Goal: Task Accomplishment & Management: Complete application form

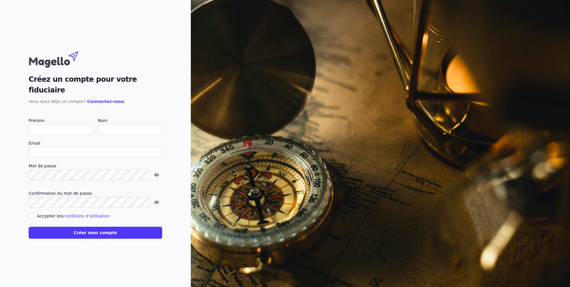
click at [54, 124] on input "Prénom" at bounding box center [61, 129] width 65 height 11
click at [135, 98] on p "Vous avez déjà un compte? Connectez-vous" at bounding box center [96, 101] width 134 height 7
click at [48, 124] on input "Prénom" at bounding box center [61, 129] width 65 height 11
type input "Fabrice"
type input "Camus"
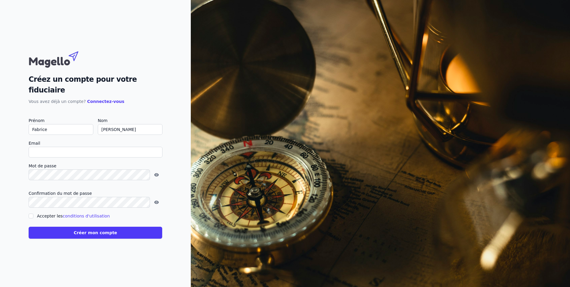
type input "[EMAIL_ADDRESS][DOMAIN_NAME]"
checkbox input "false"
click at [63, 214] on link "conditions d'utilisation" at bounding box center [86, 216] width 47 height 5
click at [31, 214] on input "Accepter les conditions d'utilisation" at bounding box center [31, 216] width 5 height 5
checkbox input "true"
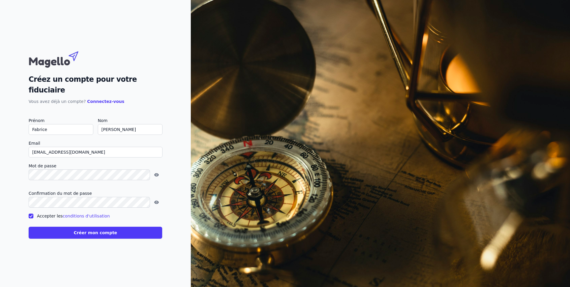
click at [69, 228] on button "Créer mon compte" at bounding box center [96, 233] width 134 height 12
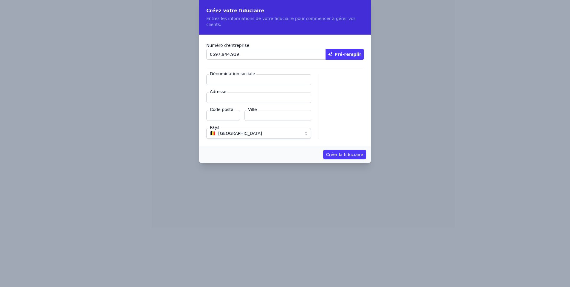
type input "0597.944.919"
type input "BMConsulting & Fiscality SRL"
type input "5530"
click at [243, 92] on input "Adresse" at bounding box center [258, 97] width 105 height 11
type input "rue haie collaux 22"
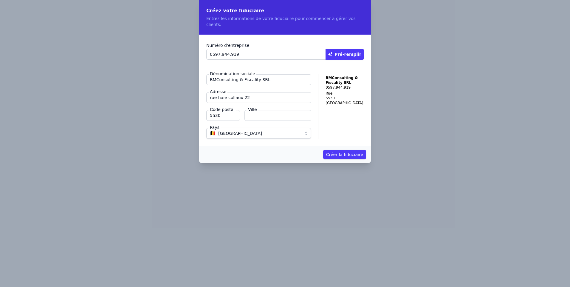
type input "Spontin"
click at [341, 150] on button "Créer la fiduciaire" at bounding box center [344, 155] width 43 height 10
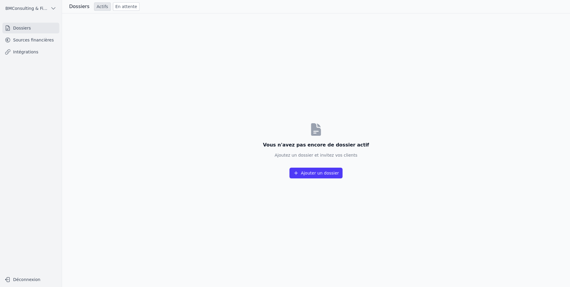
click at [318, 172] on button "Ajouter un dossier" at bounding box center [316, 173] width 53 height 11
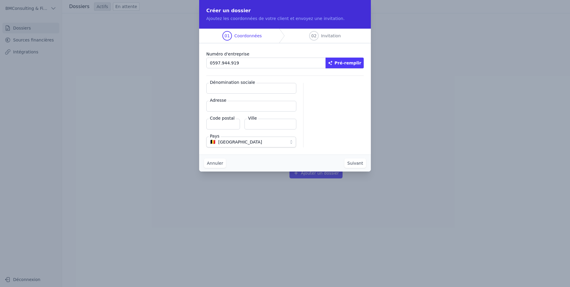
type input "0597.944.919"
click at [353, 62] on button "Pré-remplir" at bounding box center [345, 63] width 38 height 11
type input "BMCONSULTING ET FISCALITY SRL"
type input "Rue Haie-Collaux 22"
type input "5530"
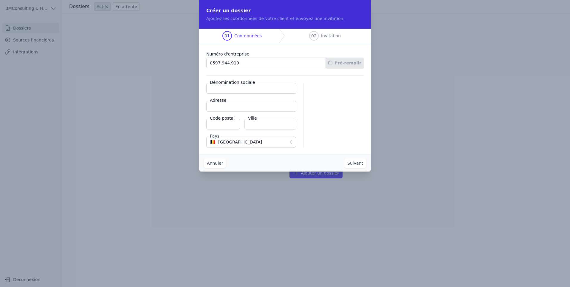
type input "Yvoir"
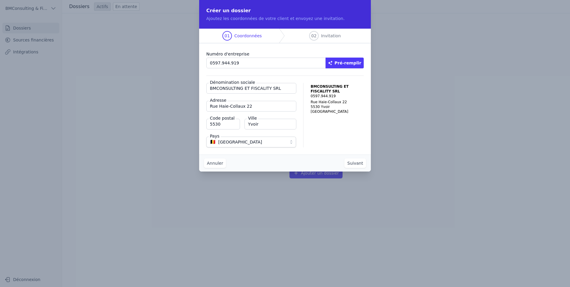
click at [358, 165] on button "Suivant" at bounding box center [356, 163] width 22 height 10
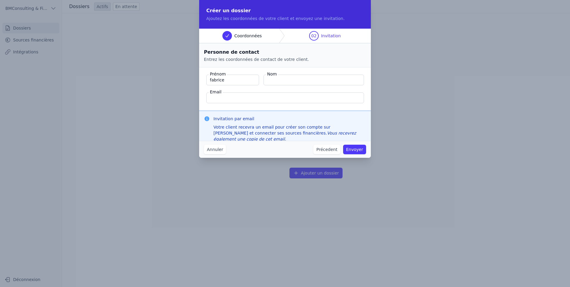
type input "Fabrice"
type input "Camus"
drag, startPoint x: 235, startPoint y: 97, endPoint x: 203, endPoint y: 99, distance: 32.3
click at [203, 99] on fieldset "Prénom Fabrice Nom Camus Email camus.fabrice@fabricecamus.be" at bounding box center [285, 88] width 172 height 43
type input "[EMAIL_ADDRESS][DOMAIN_NAME]"
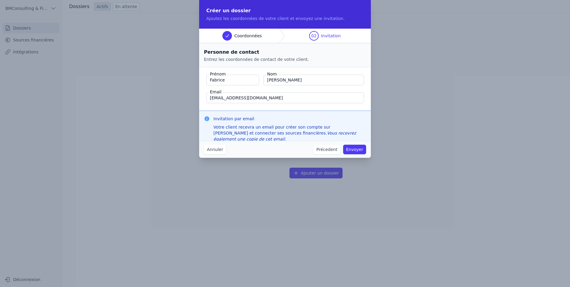
click at [354, 149] on button "Envoyer" at bounding box center [354, 150] width 23 height 10
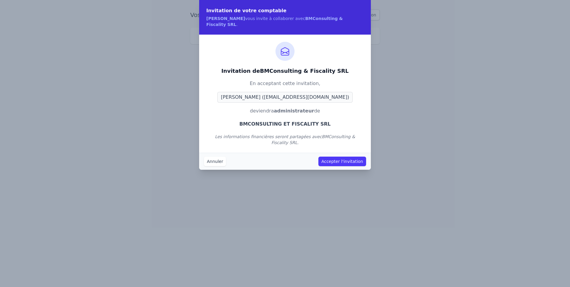
click at [354, 157] on button "Accepter l'invitation" at bounding box center [343, 162] width 48 height 10
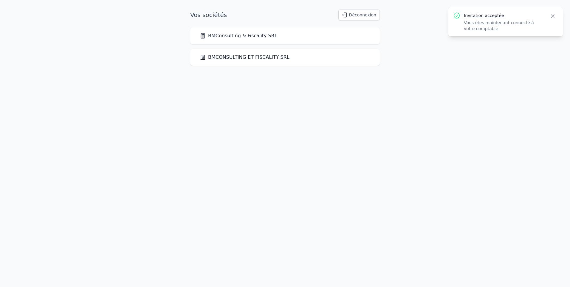
click at [239, 59] on link "BMCONSULTING ET FISCALITY SRL" at bounding box center [245, 57] width 90 height 7
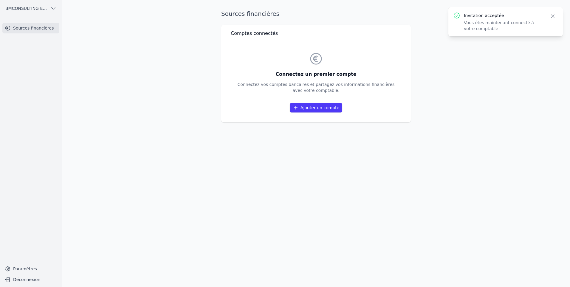
click at [315, 107] on link "Ajouter un compte" at bounding box center [316, 108] width 52 height 10
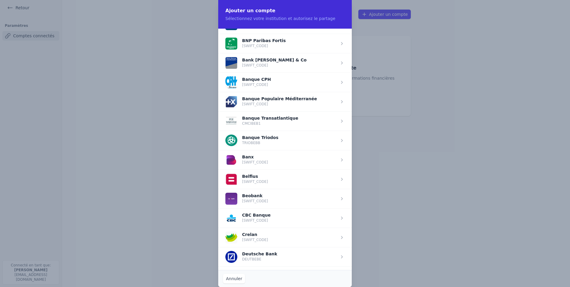
scroll to position [149, 0]
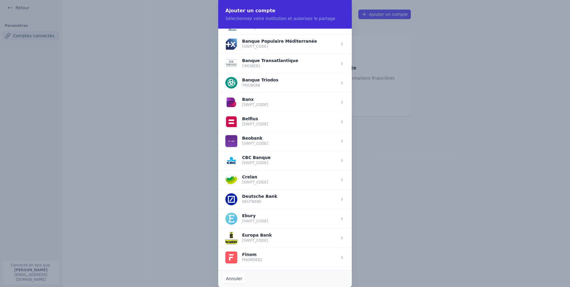
click at [252, 182] on span "button" at bounding box center [285, 179] width 134 height 19
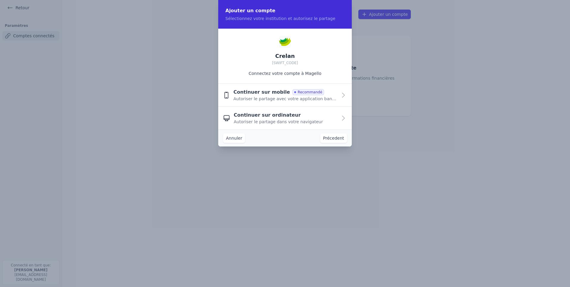
click at [256, 93] on span "Continuer sur mobile" at bounding box center [262, 92] width 57 height 7
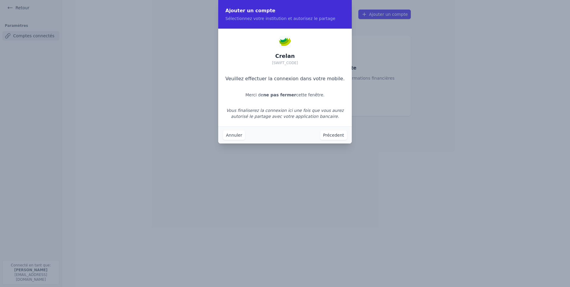
click at [237, 136] on button "Annuler" at bounding box center [234, 135] width 22 height 10
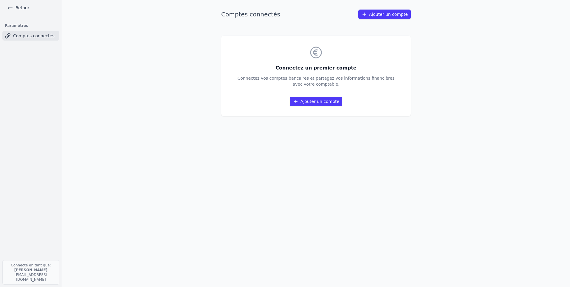
click at [305, 97] on link "Ajouter un compte" at bounding box center [316, 102] width 52 height 10
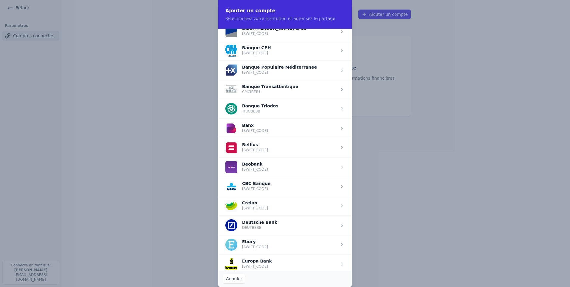
scroll to position [179, 0]
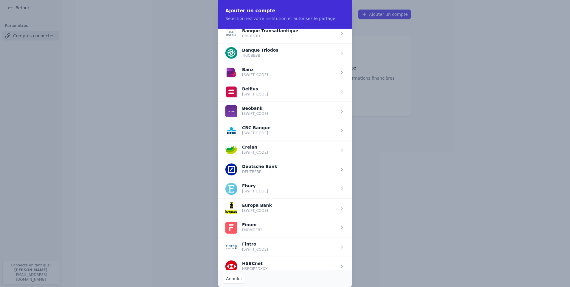
click at [260, 133] on span "button" at bounding box center [285, 130] width 134 height 19
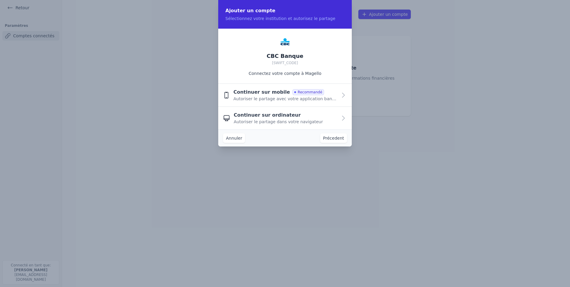
scroll to position [0, 0]
click at [276, 97] on span "Autoriser le partage avec votre application bancaire" at bounding box center [286, 99] width 104 height 6
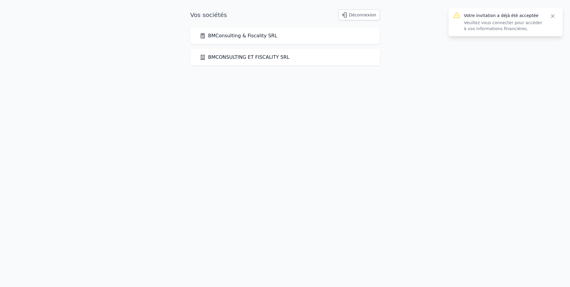
click at [227, 57] on link "BMCONSULTING ET FISCALITY SRL" at bounding box center [245, 57] width 90 height 7
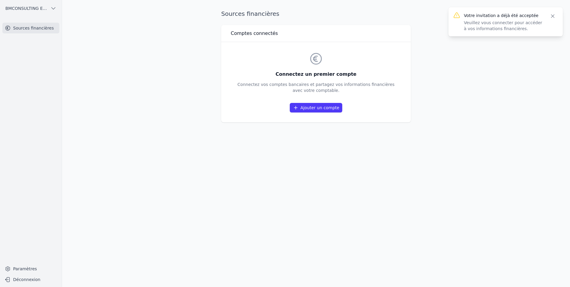
click at [309, 106] on link "Ajouter un compte" at bounding box center [316, 108] width 52 height 10
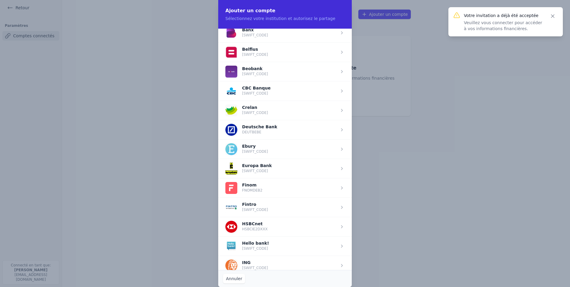
scroll to position [209, 0]
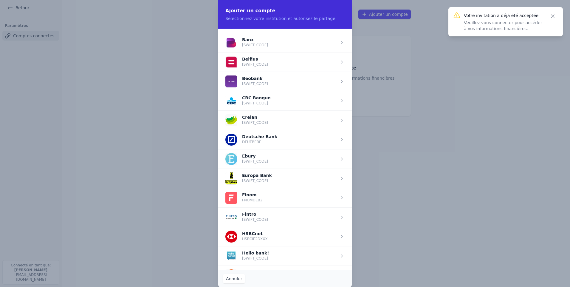
click at [244, 104] on span "button" at bounding box center [285, 100] width 134 height 19
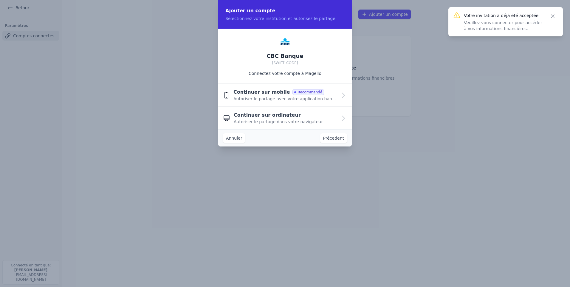
click at [260, 118] on span "Continuer sur ordinateur" at bounding box center [267, 115] width 67 height 7
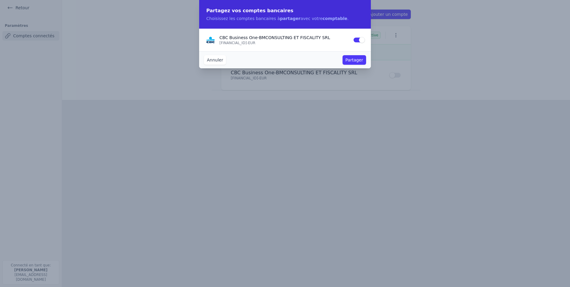
click at [352, 59] on button "Partager" at bounding box center [355, 60] width 24 height 10
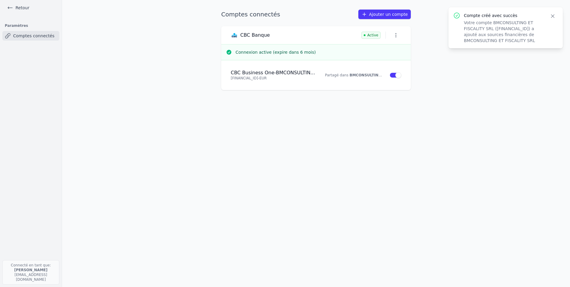
click at [13, 8] on link "Retour" at bounding box center [18, 8] width 27 height 8
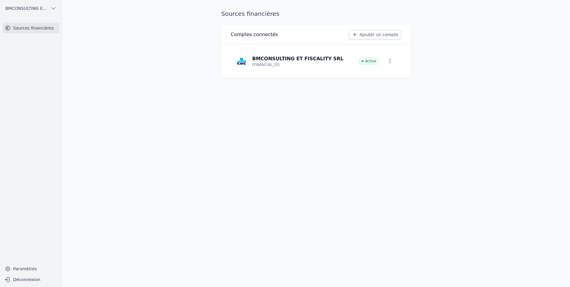
click at [42, 6] on span "BMCONSULTING ET FISCALITY SRL" at bounding box center [26, 8] width 43 height 6
click at [38, 32] on span "BMConsulting & Fiscality SRL" at bounding box center [33, 34] width 41 height 6
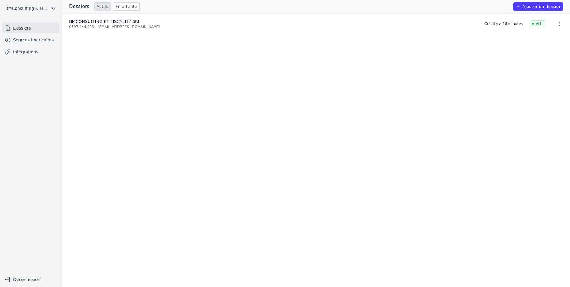
click at [20, 41] on link "Sources financières" at bounding box center [30, 40] width 57 height 11
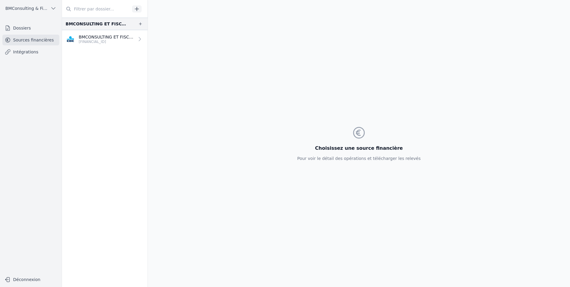
click at [95, 39] on p "BMCONSULTING ET FISCALITY SRL" at bounding box center [107, 37] width 56 height 6
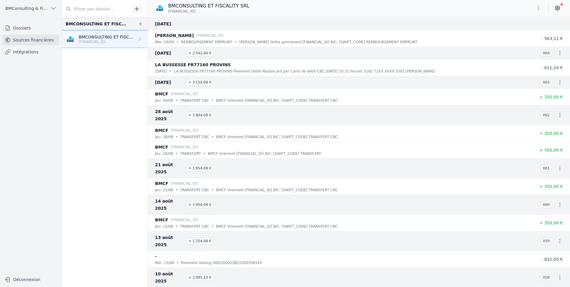
click at [558, 8] on icon at bounding box center [558, 8] width 6 height 6
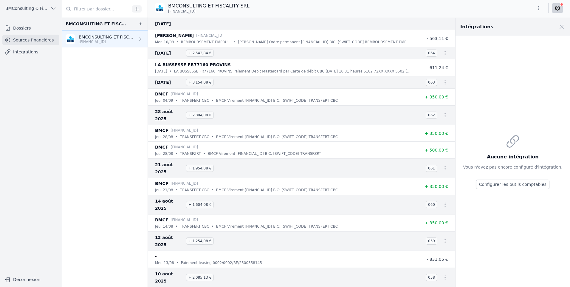
click at [537, 9] on icon "button" at bounding box center [539, 8] width 6 height 6
click at [506, 9] on div at bounding box center [285, 143] width 570 height 287
click at [540, 7] on icon "button" at bounding box center [539, 8] width 6 height 6
click at [526, 31] on button "Exporter" at bounding box center [524, 31] width 43 height 11
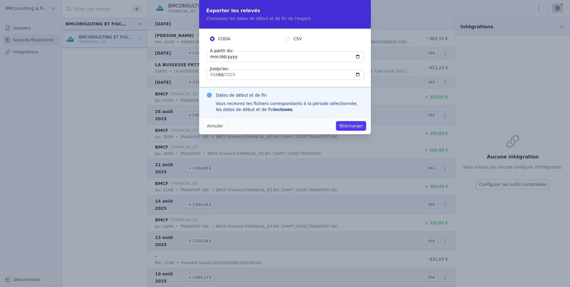
click at [357, 58] on input "2025-09-09" at bounding box center [285, 56] width 158 height 11
type input "2025-08-06"
click at [350, 124] on button "Télécharger" at bounding box center [351, 126] width 30 height 10
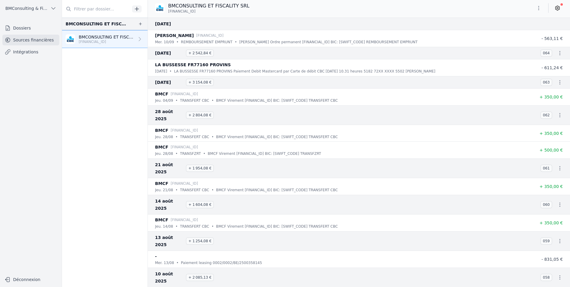
click at [391, 8] on div "BMCONSULTING ET FISCALITY SRL BE79 7320 7438 7533" at bounding box center [359, 7] width 422 height 11
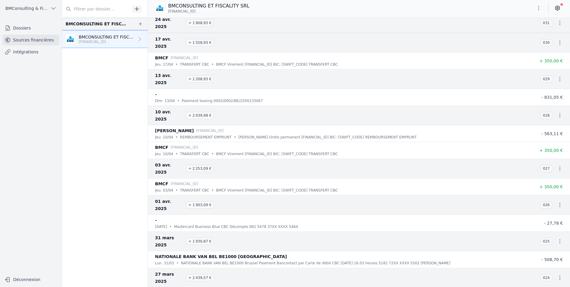
scroll to position [1044, 0]
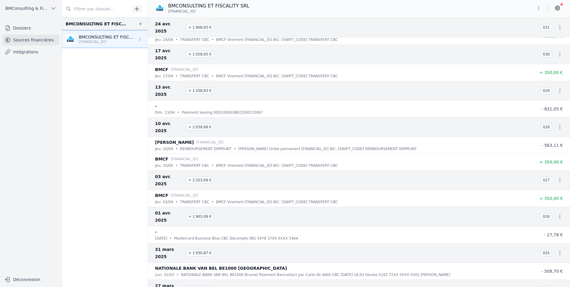
click at [541, 10] on icon "button" at bounding box center [539, 8] width 6 height 6
click at [522, 32] on button "Exporter" at bounding box center [524, 31] width 43 height 11
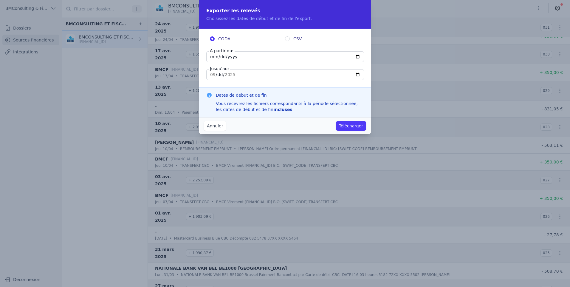
click at [213, 124] on button "Annuler" at bounding box center [215, 126] width 22 height 10
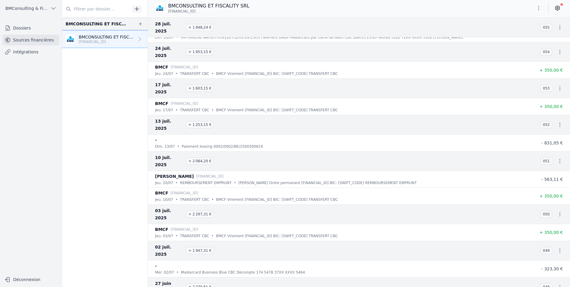
scroll to position [209, 0]
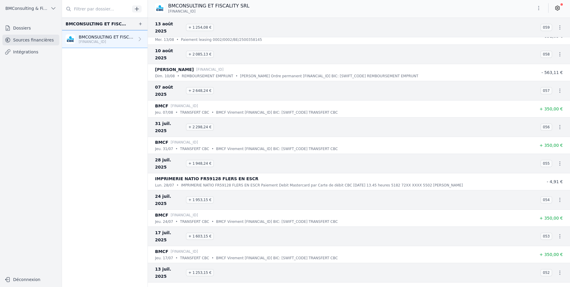
click at [138, 26] on icon "button" at bounding box center [140, 23] width 5 height 5
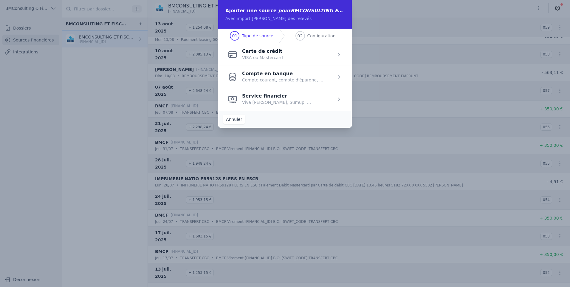
click at [256, 58] on span "button" at bounding box center [285, 54] width 134 height 22
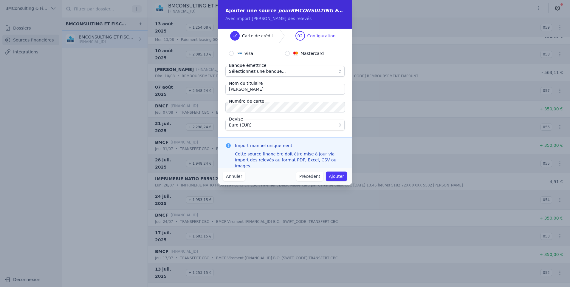
click at [227, 56] on div "Visa Mastercard" at bounding box center [285, 53] width 119 height 6
click at [230, 55] on input "Visa" at bounding box center [231, 53] width 5 height 5
radio input "true"
click at [272, 72] on span "Sélectionnez une banque..." at bounding box center [257, 71] width 57 height 7
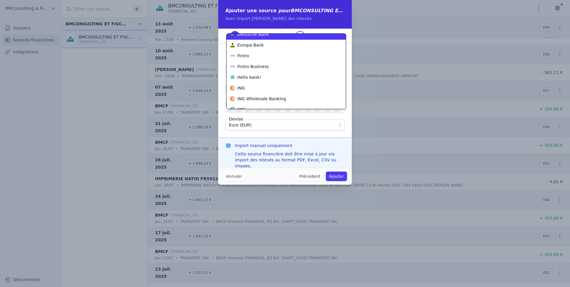
scroll to position [115, 0]
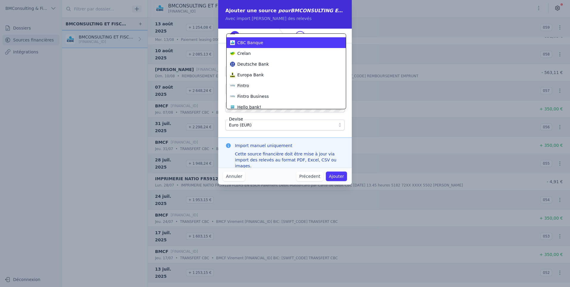
click at [254, 43] on span "CBC Banque" at bounding box center [250, 43] width 26 height 6
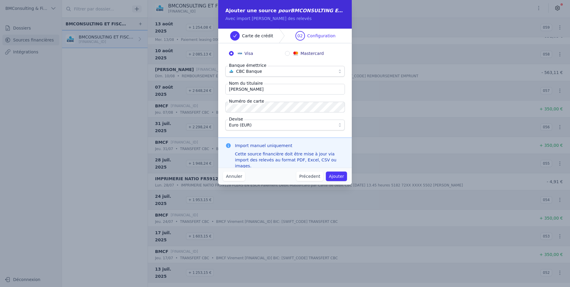
click at [339, 176] on button "Ajouter" at bounding box center [336, 177] width 21 height 10
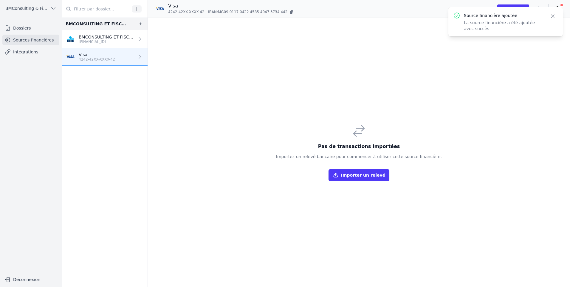
click at [346, 176] on button "Importer un relevé" at bounding box center [359, 175] width 61 height 12
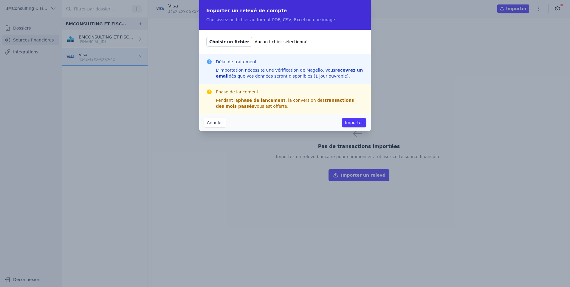
click at [234, 39] on span "Choisir un fichier" at bounding box center [229, 42] width 46 height 10
click at [206, 37] on input "Choisir un fichier Aucun fichier sélectionné" at bounding box center [206, 37] width 0 height 0
click at [216, 121] on button "Annuler" at bounding box center [215, 123] width 22 height 10
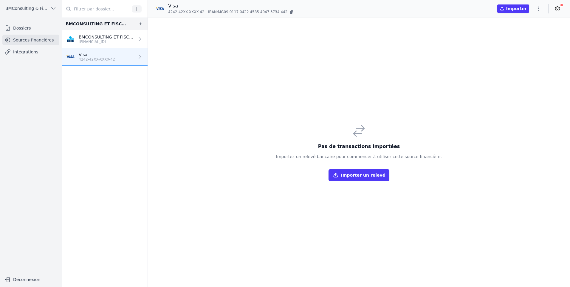
click at [339, 99] on div "Pas de transactions importées Importez un relevé bancaire pour commencer à util…" at bounding box center [359, 152] width 422 height 269
